Goal: Task Accomplishment & Management: Use online tool/utility

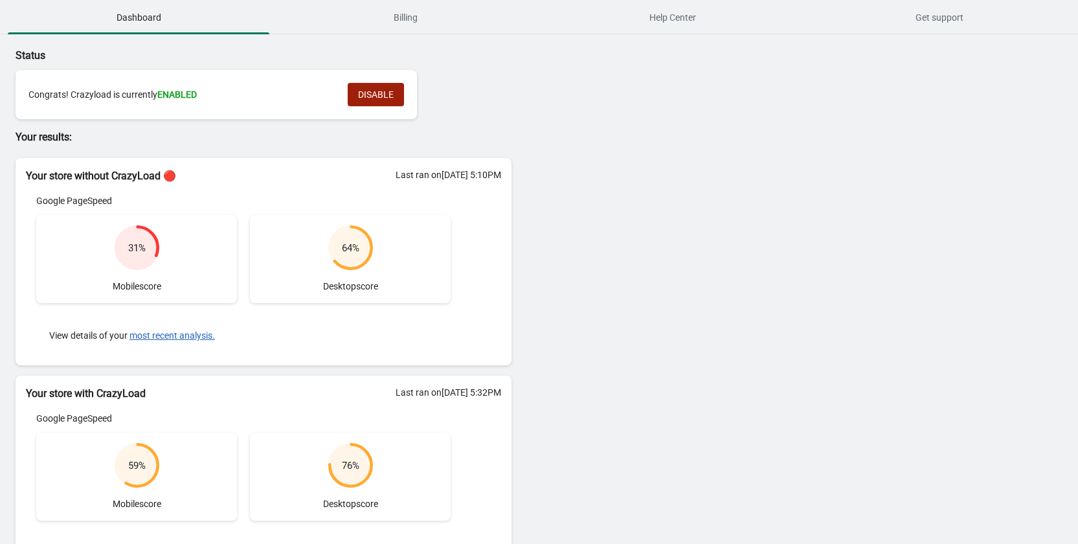
click at [377, 91] on span "DISABLE" at bounding box center [376, 94] width 36 height 10
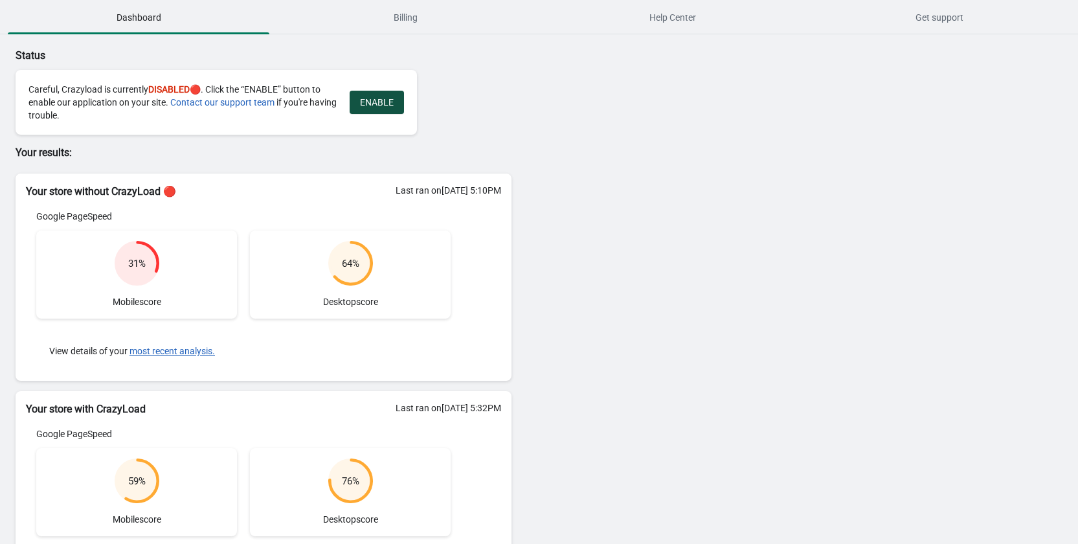
click at [385, 97] on span "ENABLE" at bounding box center [377, 102] width 34 height 10
